Goal: Task Accomplishment & Management: Use online tool/utility

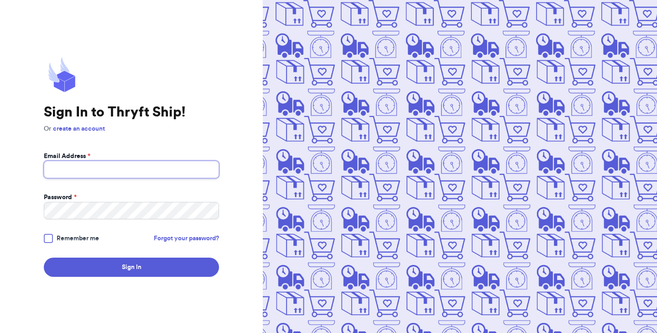
type input "[EMAIL_ADDRESS][DOMAIN_NAME]"
click at [50, 237] on div at bounding box center [48, 238] width 9 height 9
click at [0, 0] on input "Remember me" at bounding box center [0, 0] width 0 height 0
click at [47, 237] on icon at bounding box center [48, 238] width 7 height 7
click at [0, 0] on input "Remember me" at bounding box center [0, 0] width 0 height 0
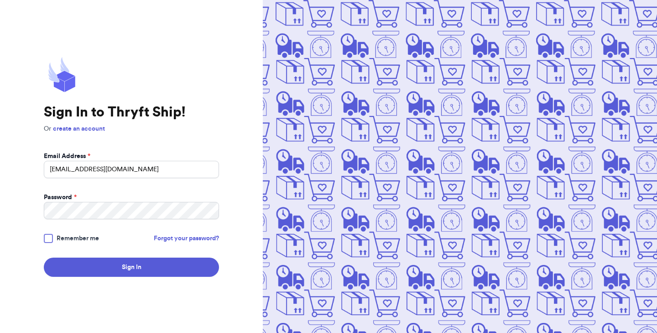
click at [47, 237] on div at bounding box center [48, 238] width 9 height 9
click at [0, 0] on input "Remember me" at bounding box center [0, 0] width 0 height 0
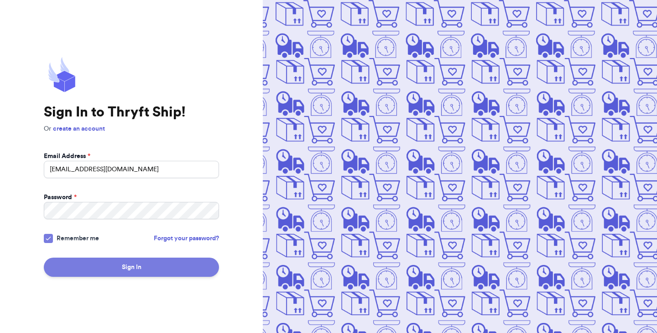
click at [79, 267] on button "Sign In" at bounding box center [131, 266] width 175 height 19
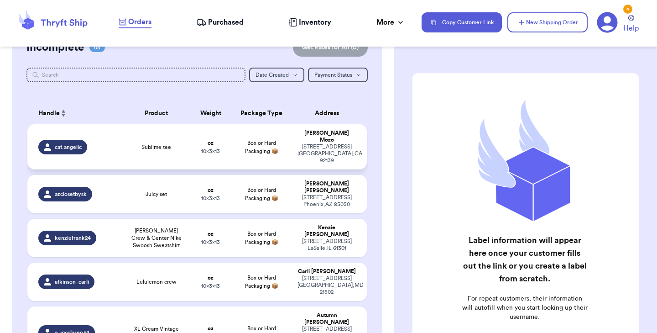
scroll to position [127, 0]
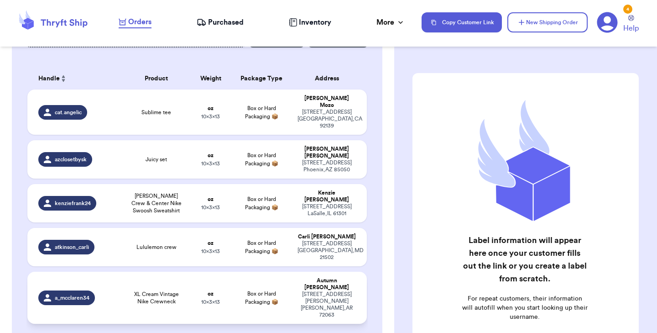
click at [132, 290] on span "XL Cream Vintage Nike Crewneck" at bounding box center [156, 297] width 57 height 15
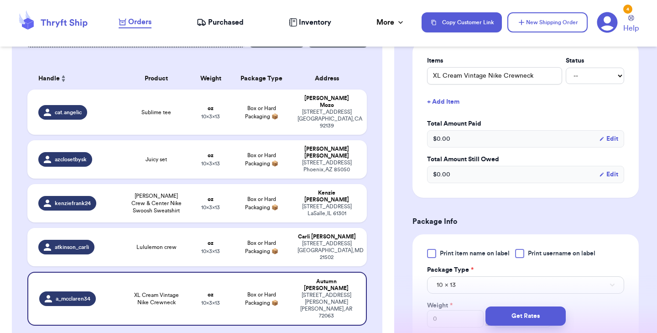
scroll to position [235, 0]
click at [432, 248] on div at bounding box center [431, 252] width 9 height 9
click at [0, 0] on input "Print item name on label" at bounding box center [0, 0] width 0 height 0
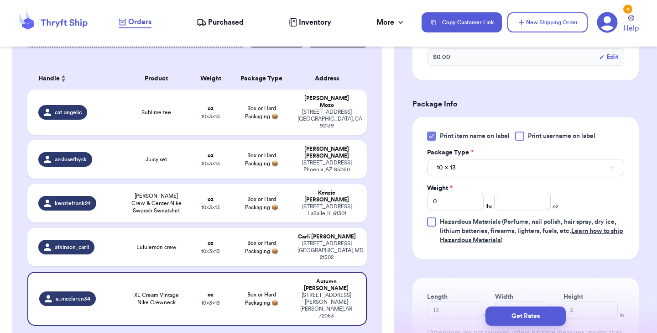
scroll to position [360, 0]
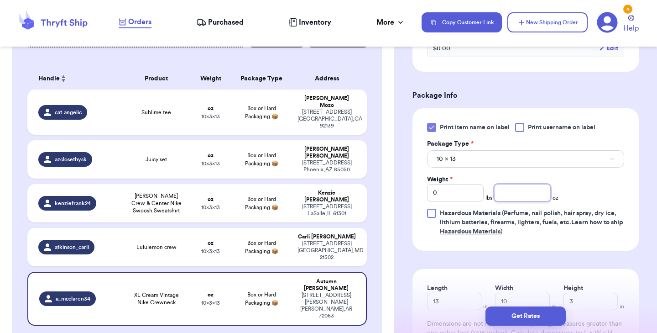
click at [508, 184] on input "number" at bounding box center [522, 192] width 57 height 17
type input "15"
click at [448, 186] on input "0" at bounding box center [455, 192] width 57 height 17
type input "1"
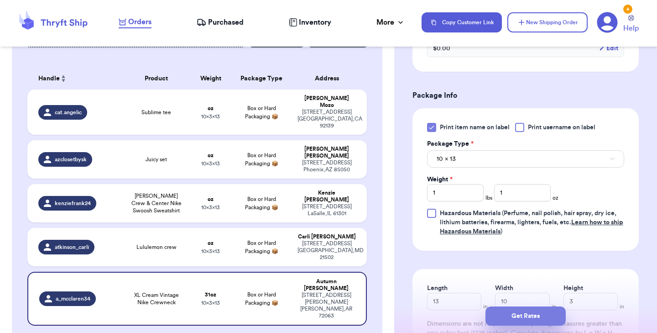
click at [505, 312] on button "Get Rates" at bounding box center [525, 315] width 80 height 19
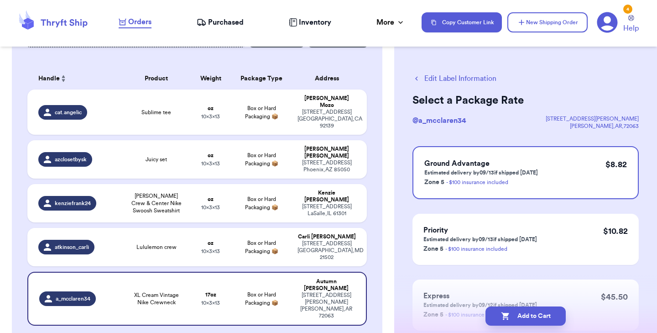
click at [505, 312] on icon "button" at bounding box center [505, 315] width 9 height 9
checkbox input "true"
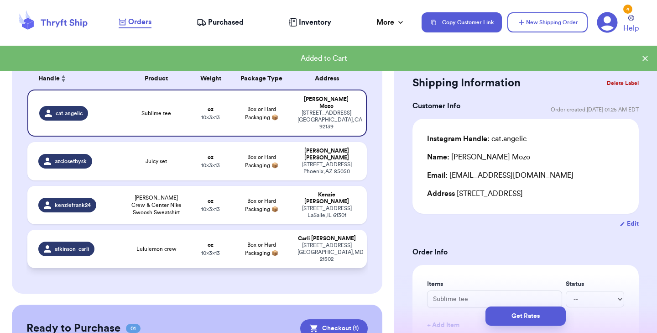
click at [149, 229] on td "Lululemon crew" at bounding box center [156, 248] width 68 height 38
type input "Lululemon crew"
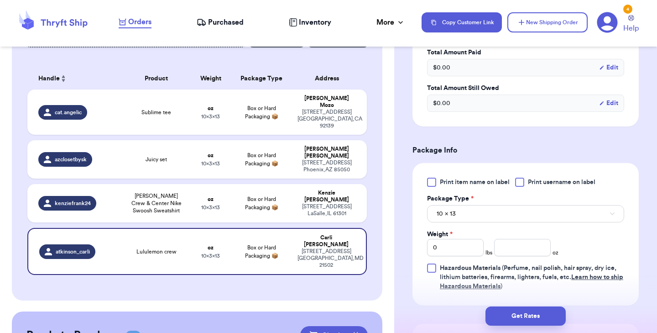
scroll to position [309, 0]
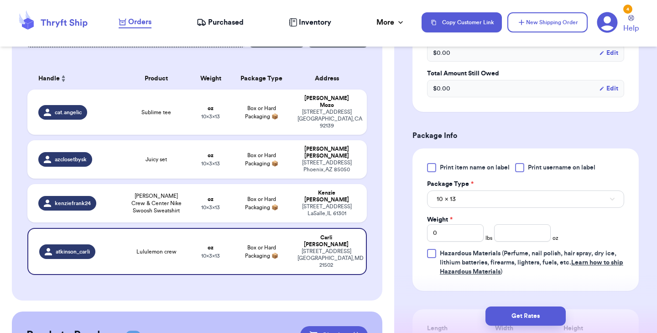
click at [432, 166] on div at bounding box center [431, 167] width 9 height 9
click at [0, 0] on input "Print item name on label" at bounding box center [0, 0] width 0 height 0
click at [497, 235] on input "number" at bounding box center [522, 232] width 57 height 17
type input "13"
click at [506, 316] on button "Get Rates" at bounding box center [525, 315] width 80 height 19
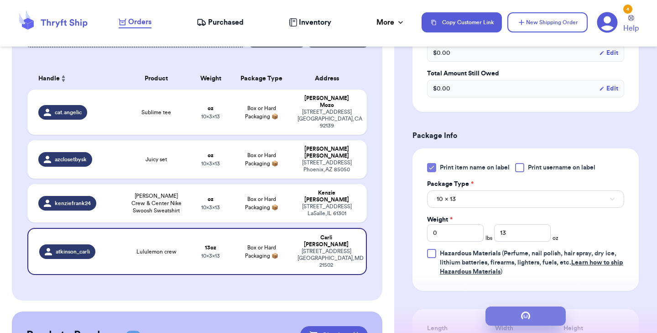
scroll to position [0, 0]
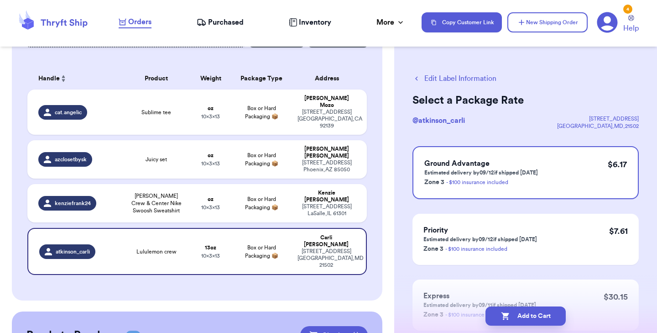
click at [506, 316] on icon "button" at bounding box center [505, 315] width 9 height 9
checkbox input "true"
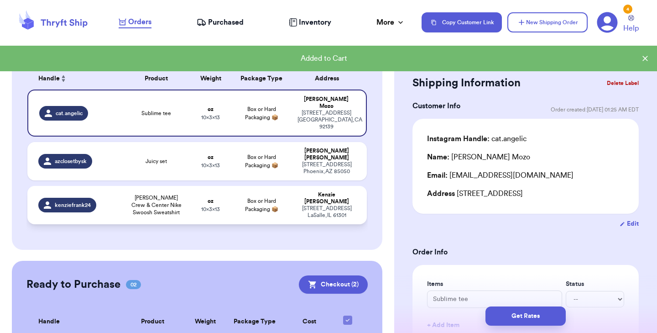
click at [172, 194] on span "[PERSON_NAME] Crew & Center Nike Swoosh Sweatshirt" at bounding box center [156, 205] width 57 height 22
type input "[PERSON_NAME] Crew & Center Nike Swoosh Sweatshirt"
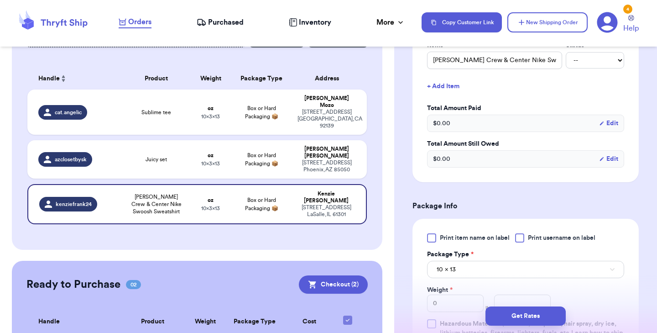
scroll to position [253, 0]
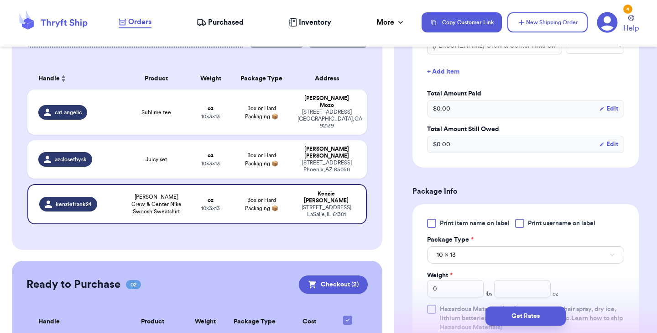
click at [432, 224] on div at bounding box center [431, 223] width 9 height 9
click at [0, 0] on input "Print item name on label" at bounding box center [0, 0] width 0 height 0
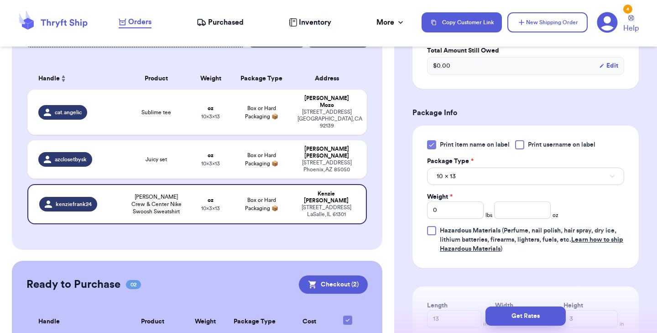
scroll to position [337, 0]
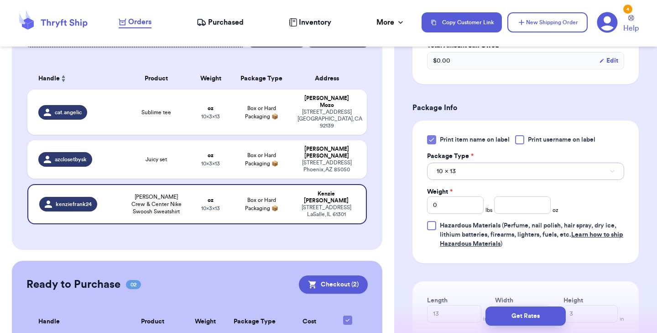
click at [469, 171] on button "10 x 13" at bounding box center [525, 170] width 197 height 17
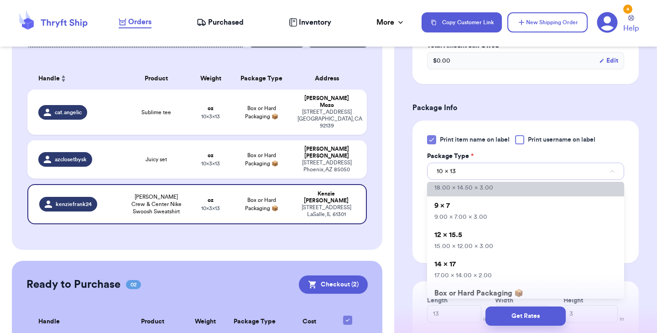
scroll to position [51, 0]
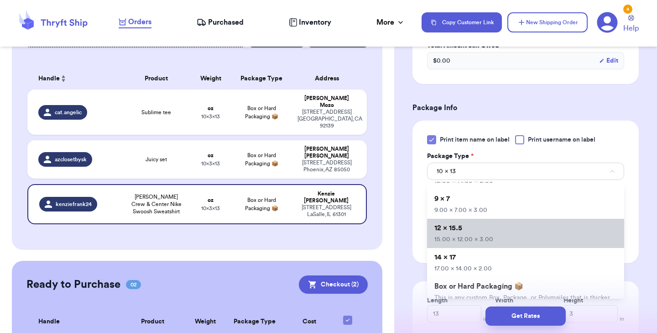
click at [463, 229] on li "12 x 15.5 15.00 x 12.00 x 3.00" at bounding box center [525, 233] width 197 height 29
type input "15"
type input "12"
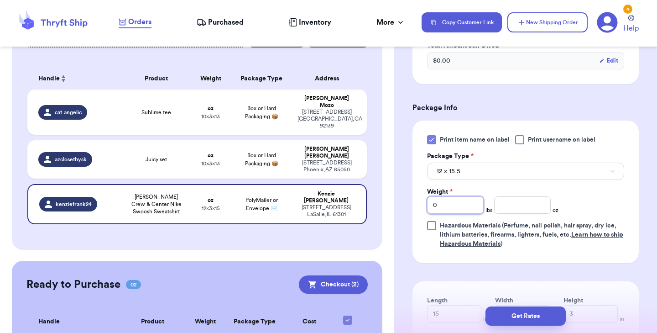
click at [453, 208] on input "0" at bounding box center [455, 204] width 57 height 17
type input "2"
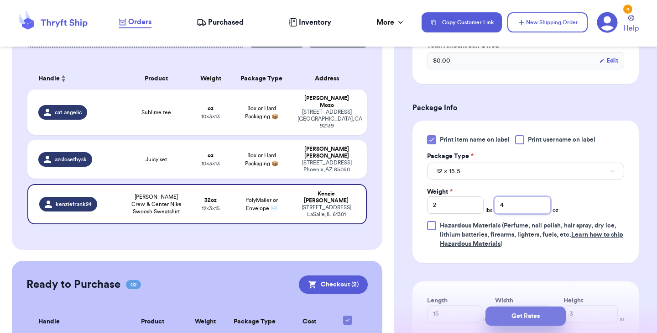
type input "4"
click at [513, 313] on button "Get Rates" at bounding box center [525, 315] width 80 height 19
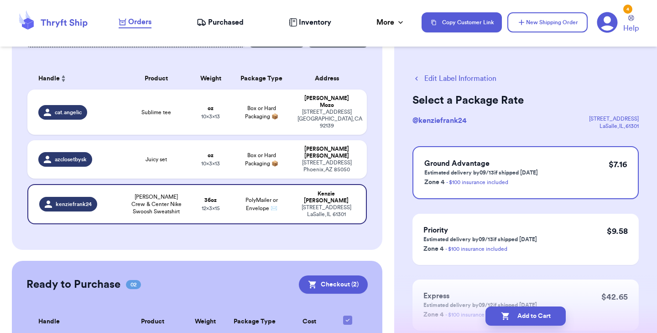
click at [452, 77] on button "Edit Label Information" at bounding box center [454, 78] width 84 height 11
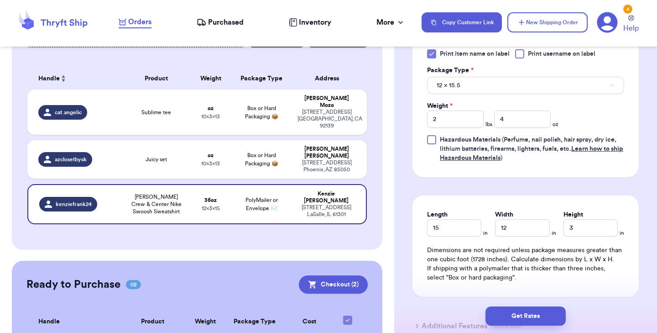
scroll to position [425, 0]
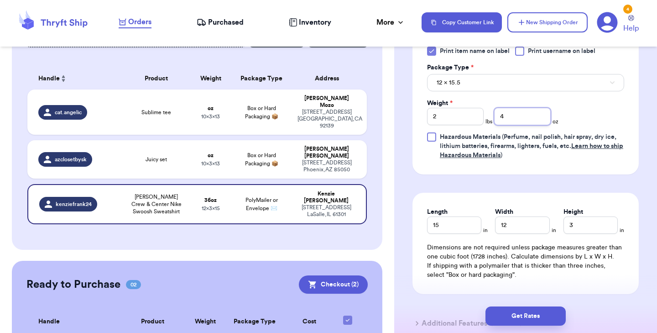
click at [512, 117] on input "4" at bounding box center [522, 116] width 57 height 17
type input "5"
click at [525, 314] on button "Get Rates" at bounding box center [525, 315] width 80 height 19
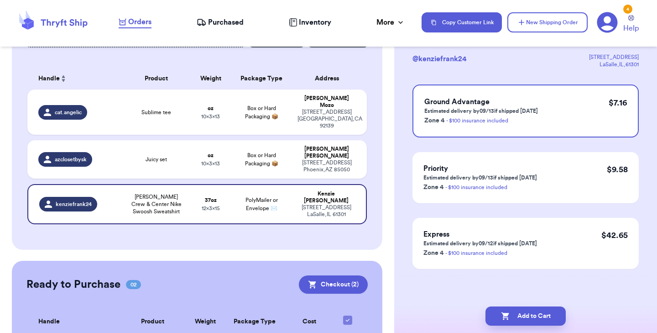
scroll to position [0, 0]
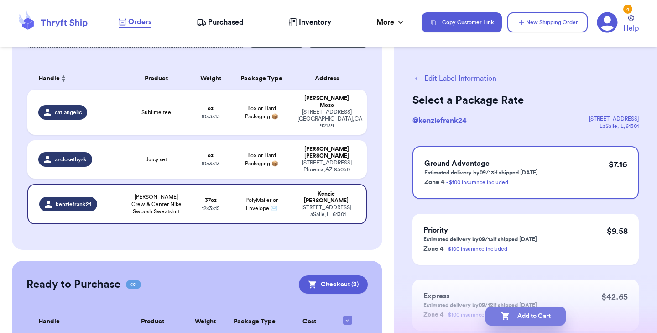
click at [525, 314] on button "Add to Cart" at bounding box center [525, 315] width 80 height 19
checkbox input "true"
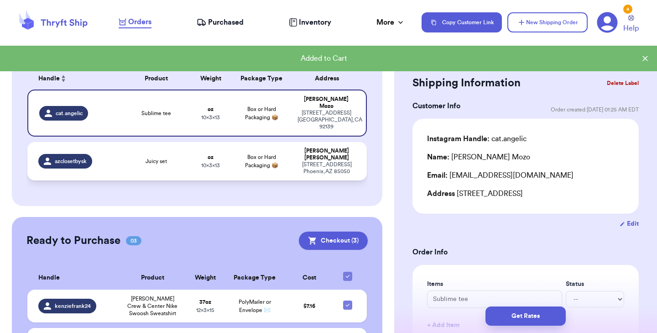
click at [170, 149] on td "Juicy set" at bounding box center [156, 161] width 68 height 38
type input "Juicy set"
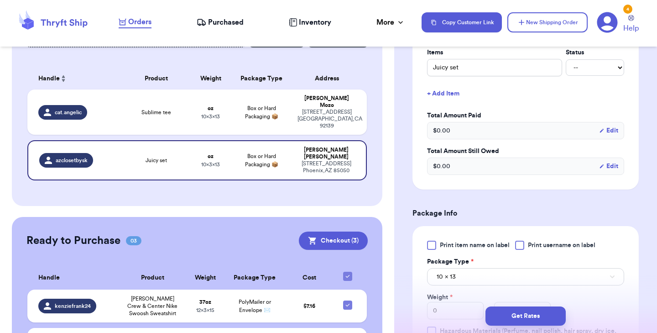
scroll to position [242, 0]
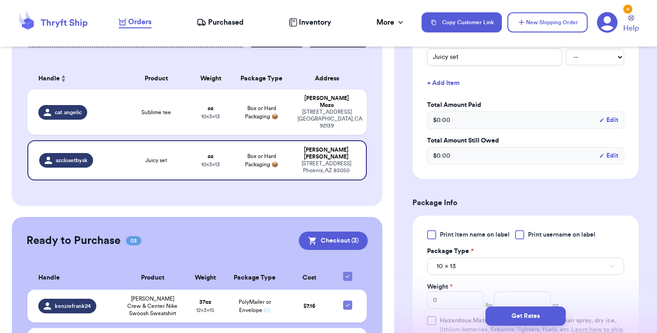
click at [431, 231] on div at bounding box center [431, 234] width 9 height 9
click at [0, 0] on input "Print item name on label" at bounding box center [0, 0] width 0 height 0
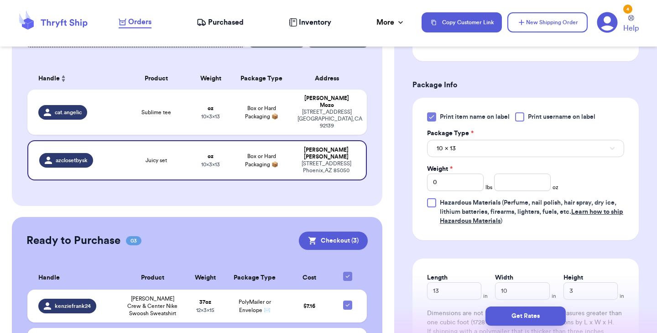
scroll to position [379, 0]
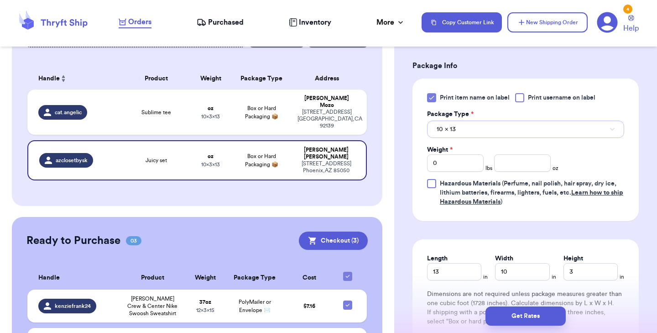
click at [477, 125] on button "10 x 13" at bounding box center [525, 128] width 197 height 17
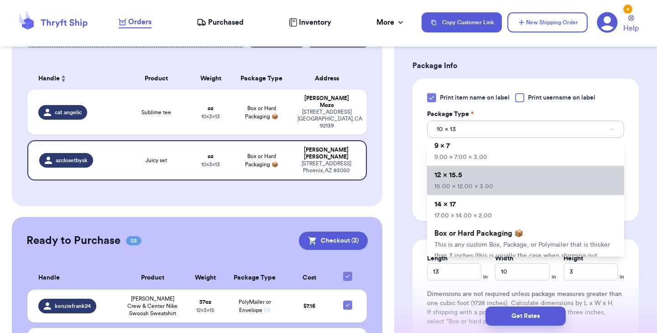
scroll to position [61, 0]
click at [471, 183] on span "15.00 x 12.00 x 3.00" at bounding box center [463, 186] width 59 height 6
type input "15"
type input "12"
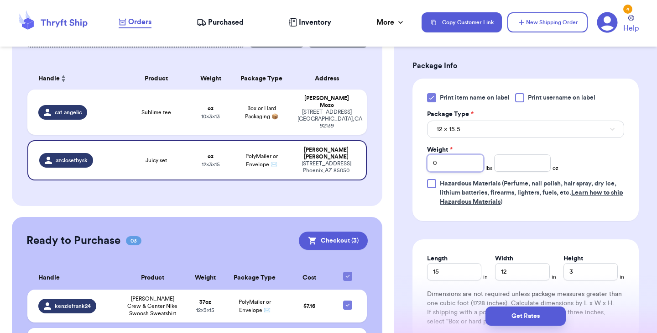
click at [443, 162] on input "0" at bounding box center [455, 162] width 57 height 17
type input "1"
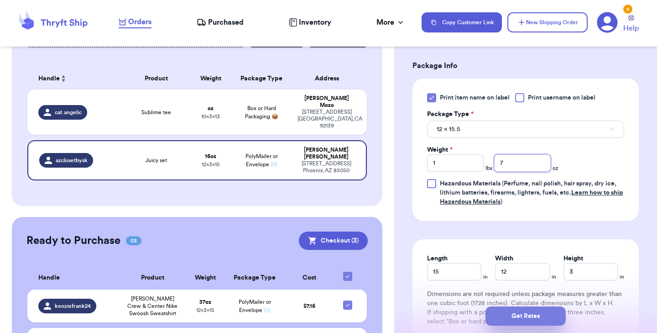
type input "7"
click at [510, 317] on button "Get Rates" at bounding box center [525, 315] width 80 height 19
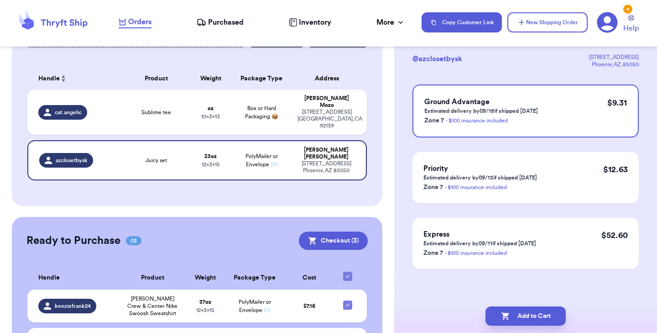
scroll to position [0, 0]
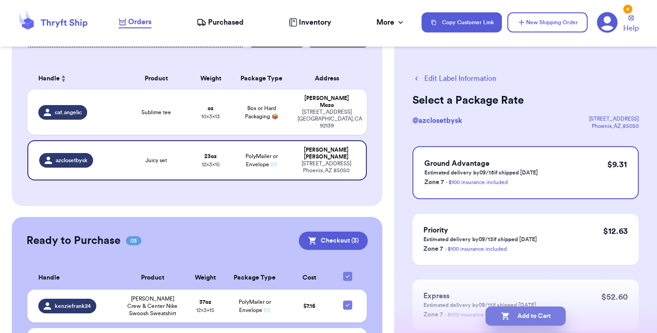
click at [538, 317] on button "Add to Cart" at bounding box center [525, 315] width 80 height 19
checkbox input "true"
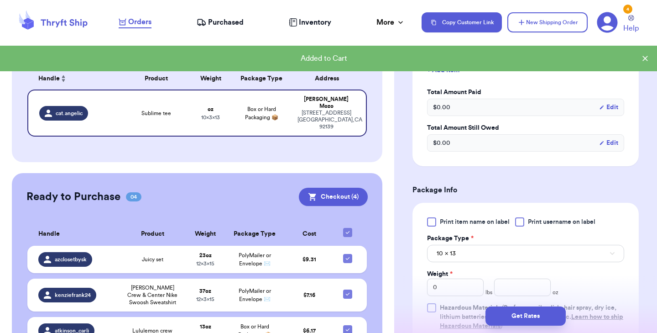
scroll to position [259, 0]
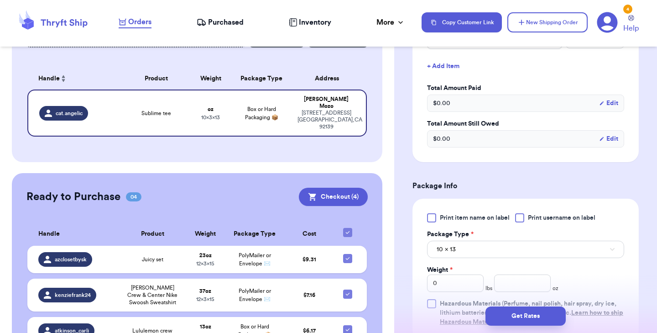
click at [428, 222] on div at bounding box center [431, 217] width 9 height 9
click at [0, 0] on input "Print item name on label" at bounding box center [0, 0] width 0 height 0
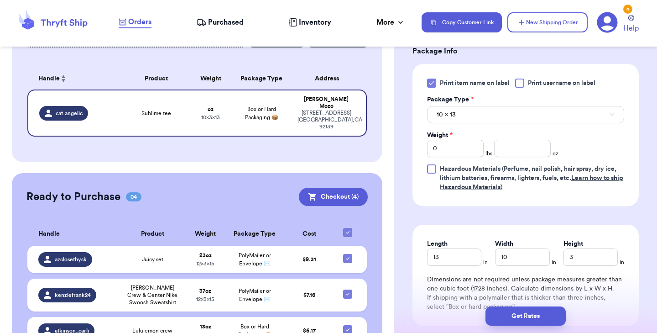
scroll to position [400, 0]
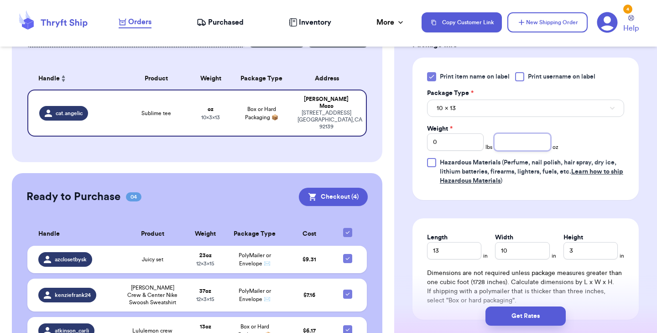
click at [504, 151] on input "number" at bounding box center [522, 141] width 57 height 17
type input "5"
click at [510, 317] on button "Get Rates" at bounding box center [525, 315] width 80 height 19
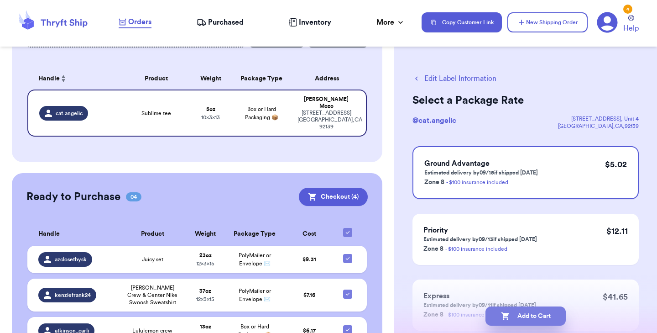
click at [544, 316] on button "Add to Cart" at bounding box center [525, 315] width 80 height 19
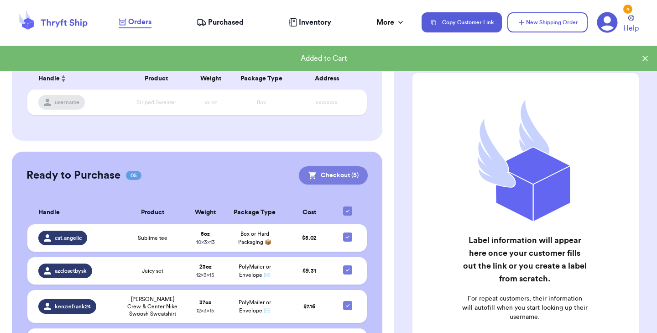
click at [325, 181] on button "Checkout ( 5 )" at bounding box center [333, 175] width 69 height 18
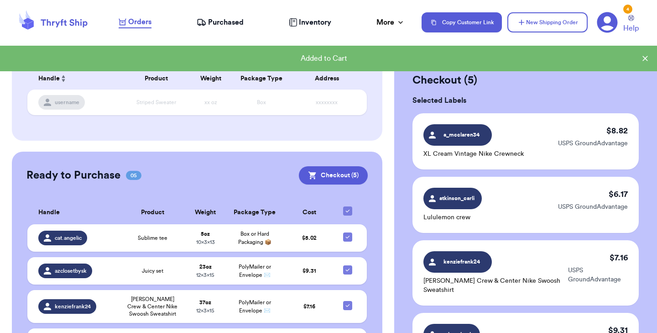
scroll to position [347, 0]
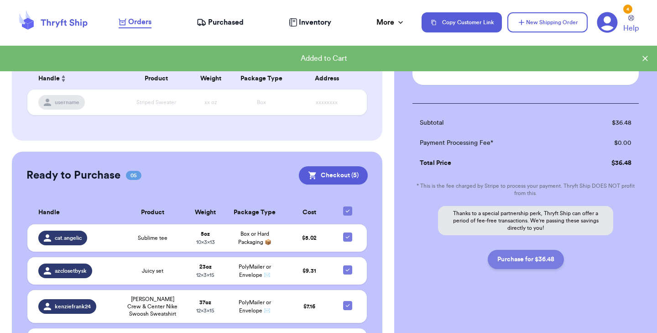
click at [510, 258] on button "Purchase for $36.48" at bounding box center [526, 259] width 76 height 19
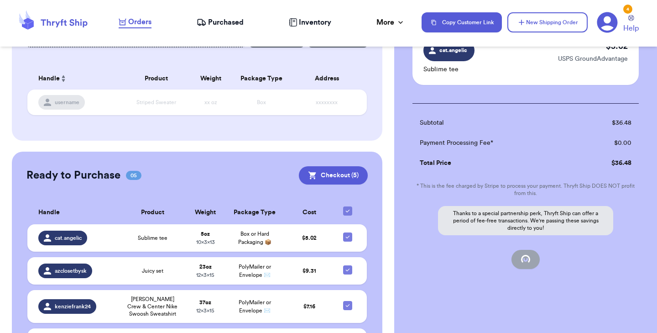
checkbox input "false"
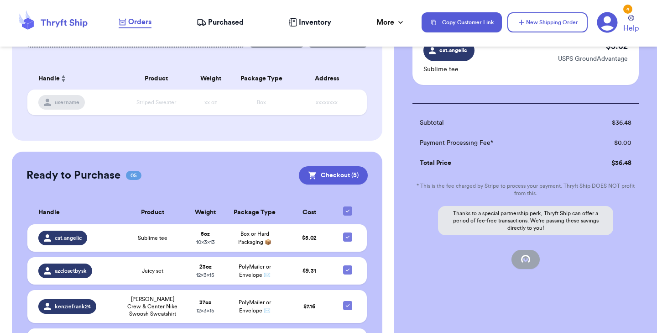
checkbox input "false"
checkbox input "true"
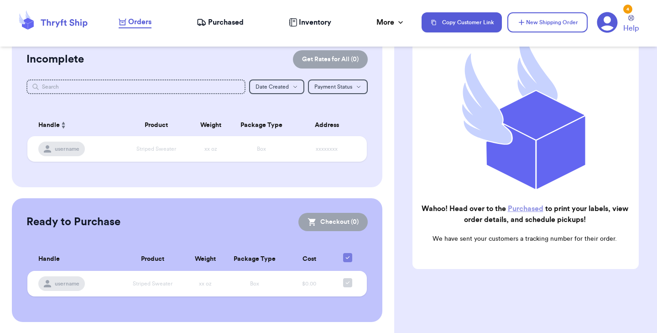
scroll to position [79, 0]
click at [525, 210] on link "Purchased" at bounding box center [526, 208] width 36 height 7
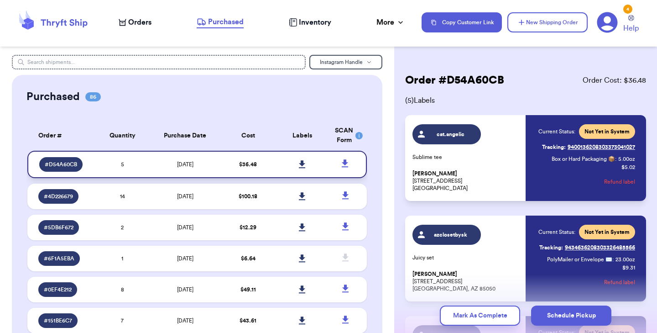
click at [305, 163] on icon at bounding box center [302, 164] width 7 height 8
